Goal: Information Seeking & Learning: Learn about a topic

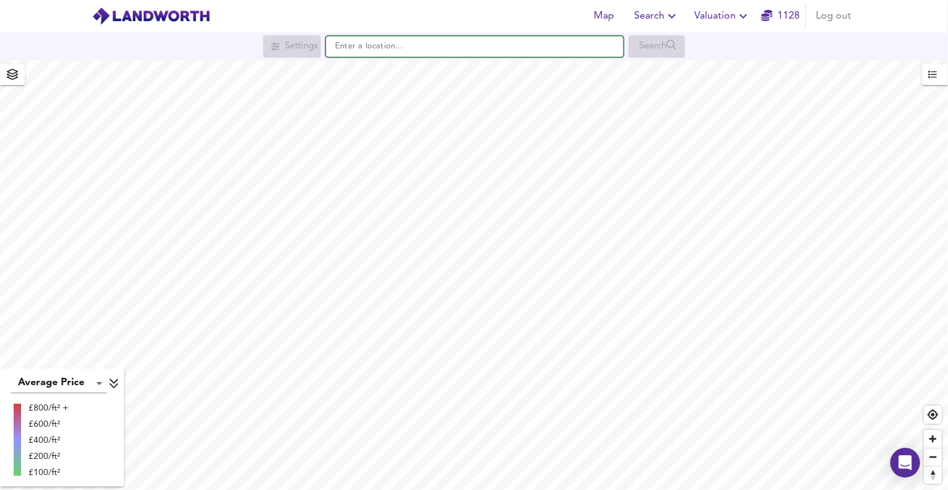
click at [435, 47] on input "text" at bounding box center [475, 46] width 298 height 21
paste input "CM11 2XB"
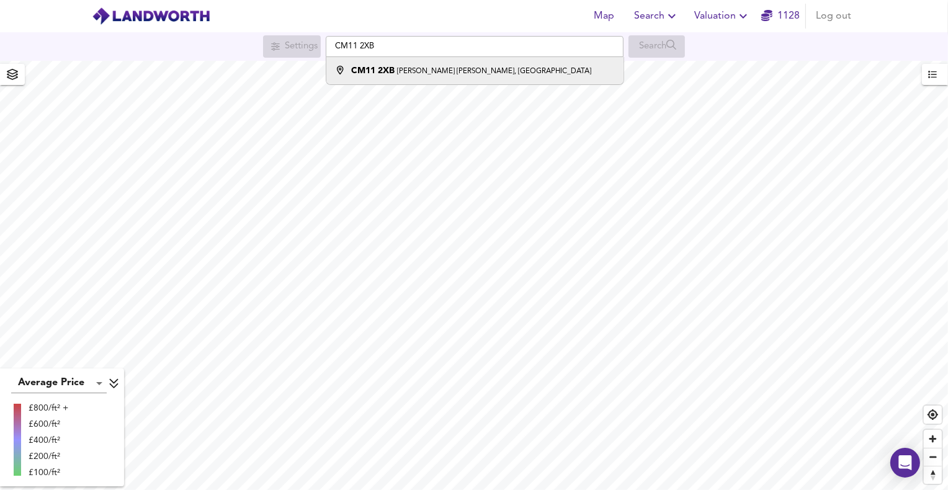
click at [412, 69] on small "[PERSON_NAME] [PERSON_NAME], [GEOGRAPHIC_DATA]" at bounding box center [494, 71] width 194 height 7
type input "[PERSON_NAME] [PERSON_NAME], Billericay CM11 2XB"
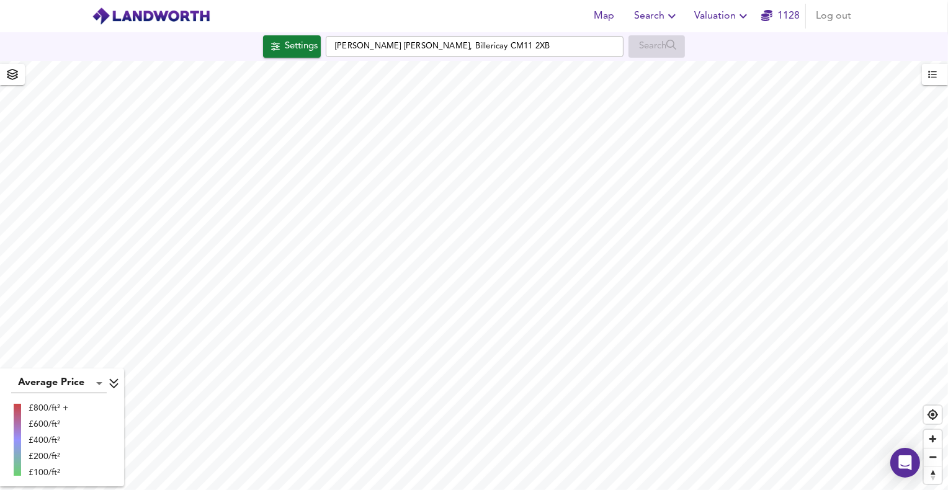
checkbox input "false"
checkbox input "true"
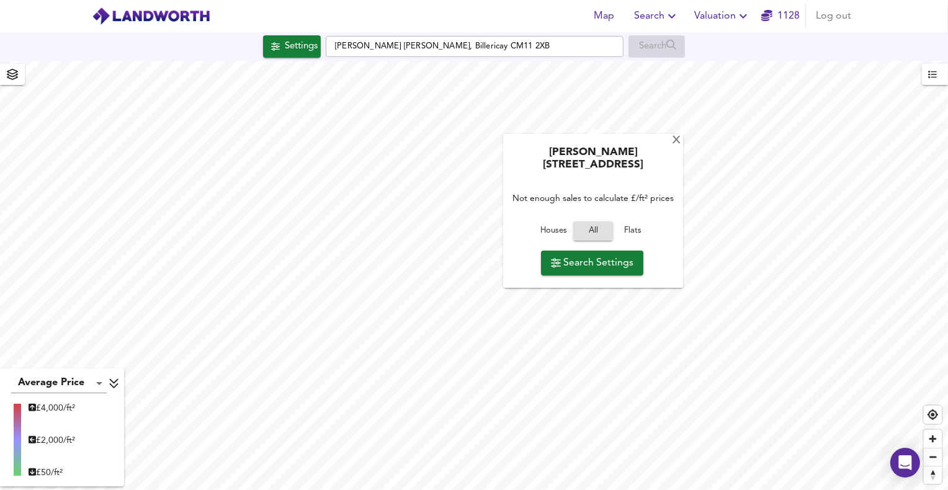
click at [595, 134] on div "[PERSON_NAME][GEOGRAPHIC_DATA] 0JS Not enough sales to calculate £/ft² prices H…" at bounding box center [593, 211] width 180 height 154
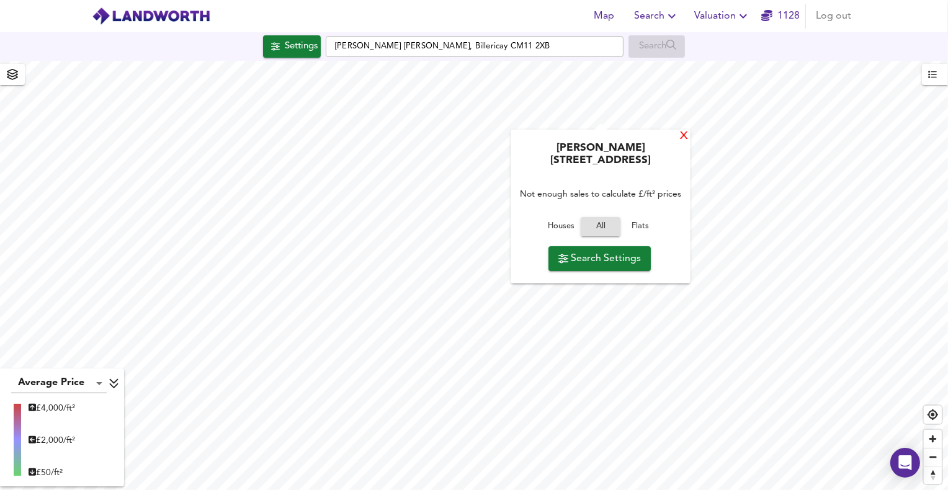
click at [678, 136] on div "X" at bounding box center [683, 137] width 11 height 12
